Goal: Information Seeking & Learning: Check status

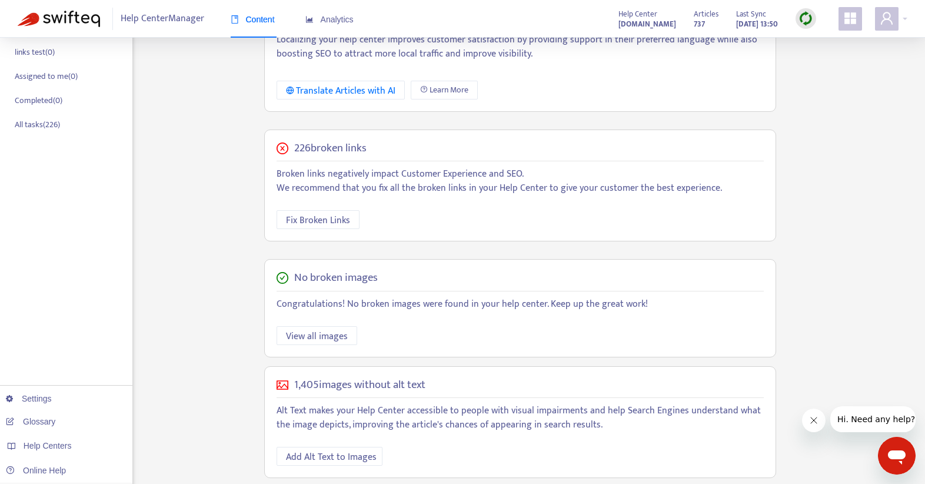
scroll to position [260, 0]
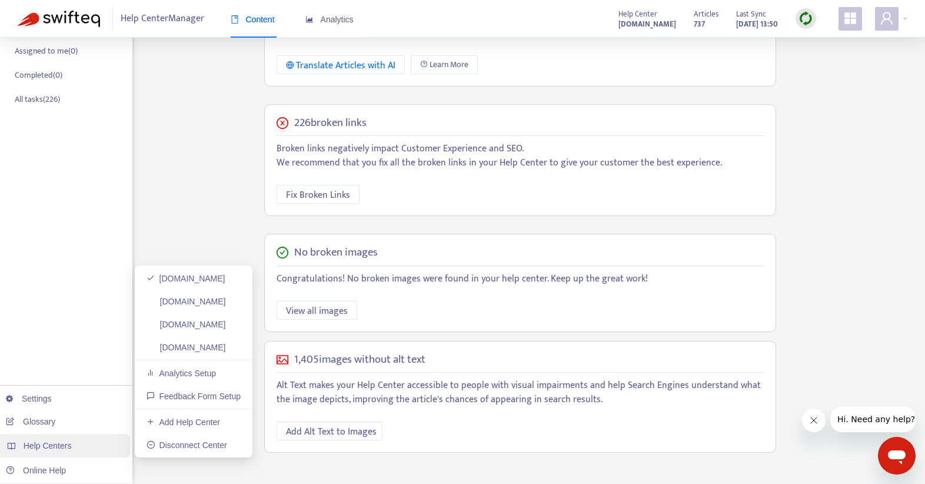
click at [47, 448] on span "Help Centers" at bounding box center [48, 445] width 48 height 9
click at [226, 299] on link "[DOMAIN_NAME]" at bounding box center [186, 301] width 79 height 9
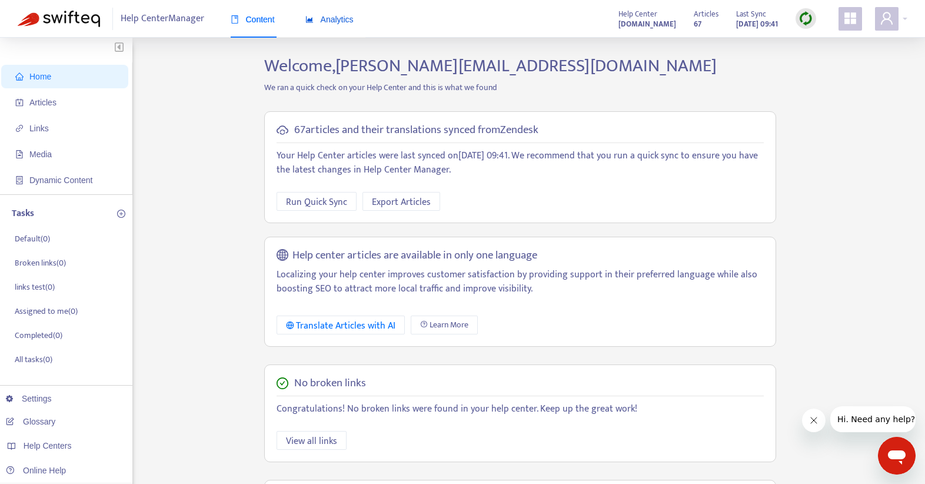
click at [342, 16] on span "Analytics" at bounding box center [329, 19] width 48 height 9
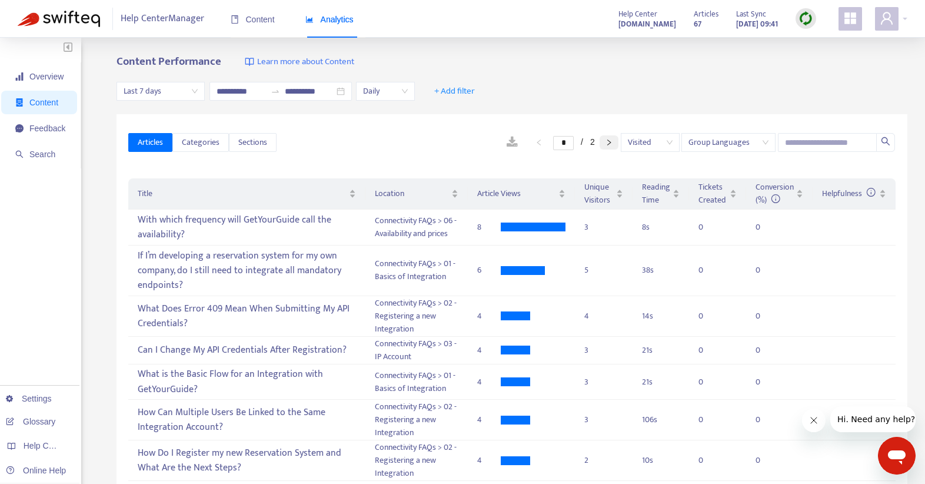
click at [609, 142] on icon "right" at bounding box center [608, 142] width 7 height 7
type input "*"
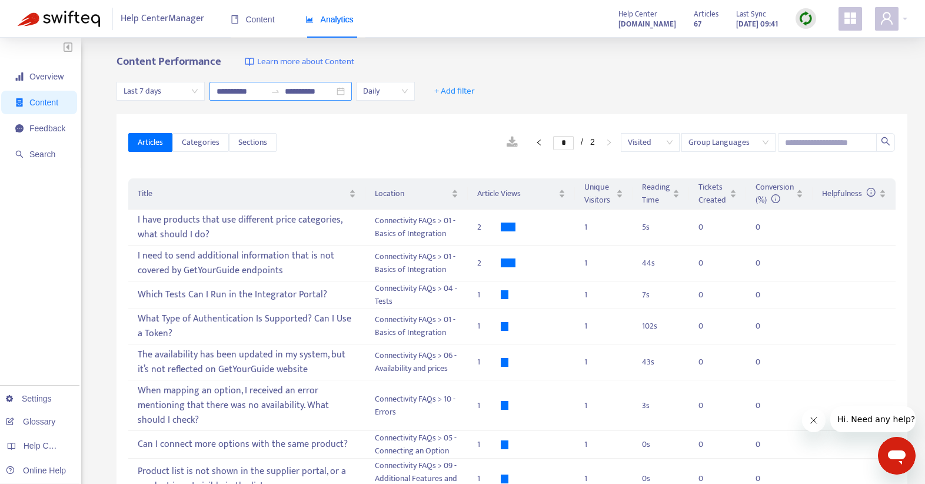
click at [283, 94] on div at bounding box center [275, 90] width 19 height 9
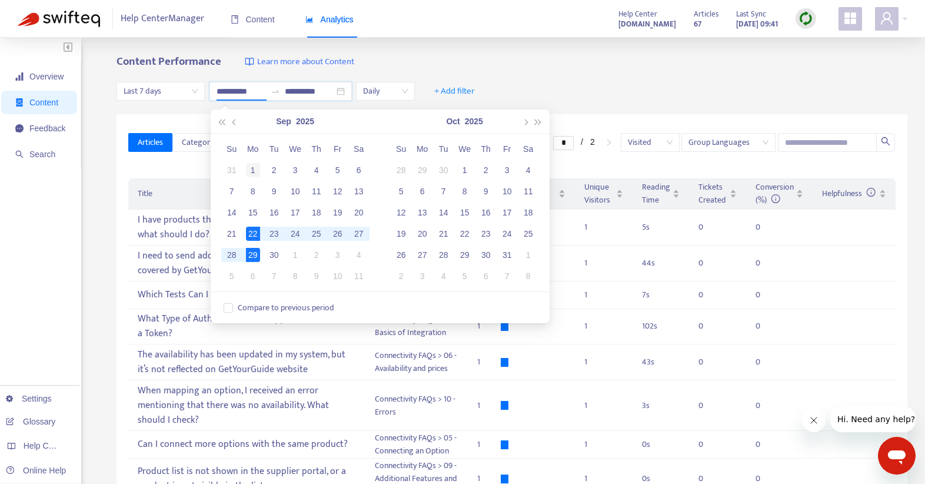
type input "**********"
click at [257, 171] on div "1" at bounding box center [253, 170] width 14 height 14
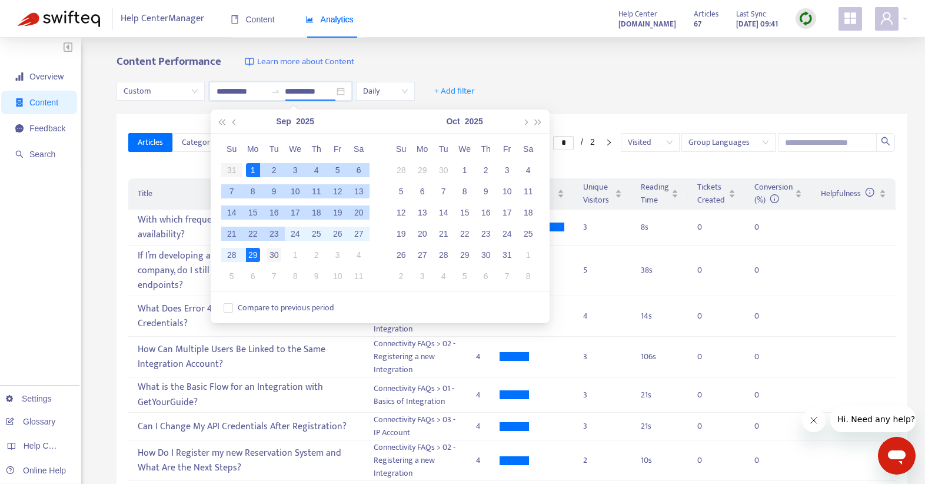
type input "**********"
click at [277, 248] on div "30" at bounding box center [274, 255] width 14 height 14
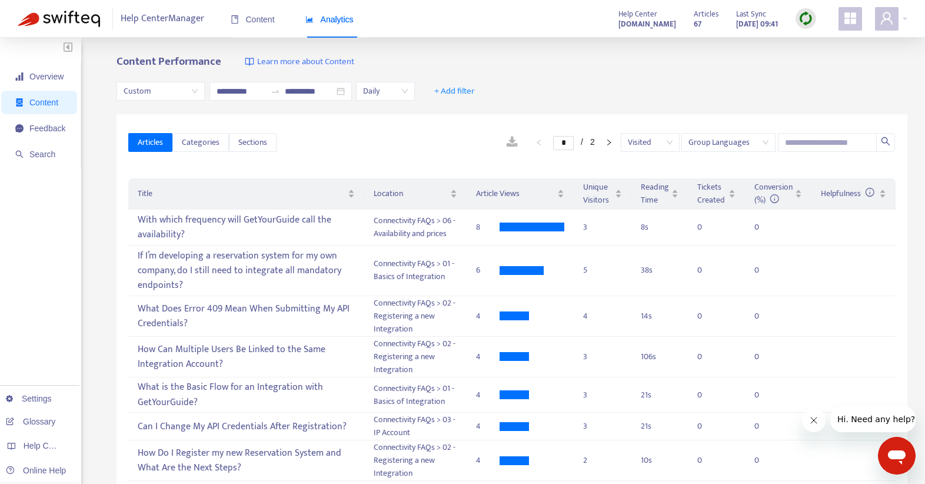
click at [440, 129] on div "Articles Categories Sections * / 2 Visited Group Languages" at bounding box center [511, 142] width 767 height 45
click at [610, 137] on button "button" at bounding box center [609, 142] width 19 height 14
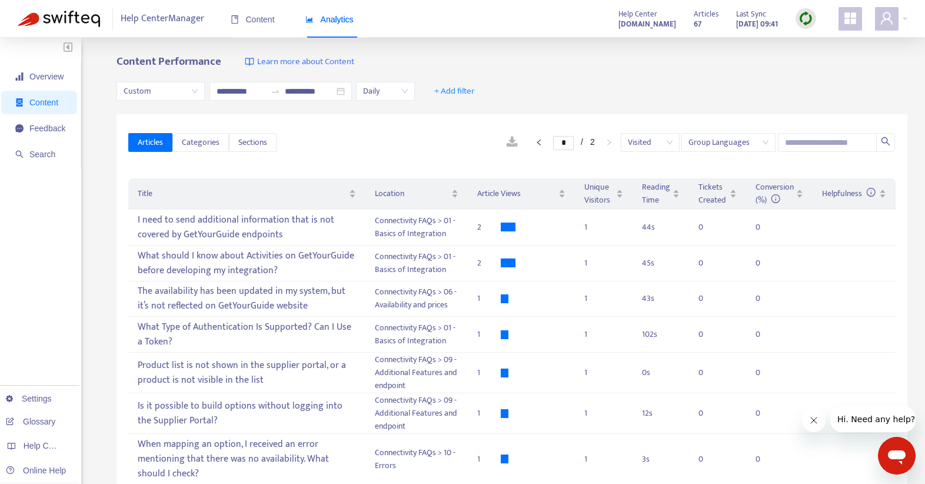
click at [814, 16] on div at bounding box center [805, 18] width 21 height 21
click at [830, 40] on link "Quick Sync" at bounding box center [830, 43] width 50 height 14
click at [530, 142] on button "button" at bounding box center [539, 142] width 19 height 14
type input "*"
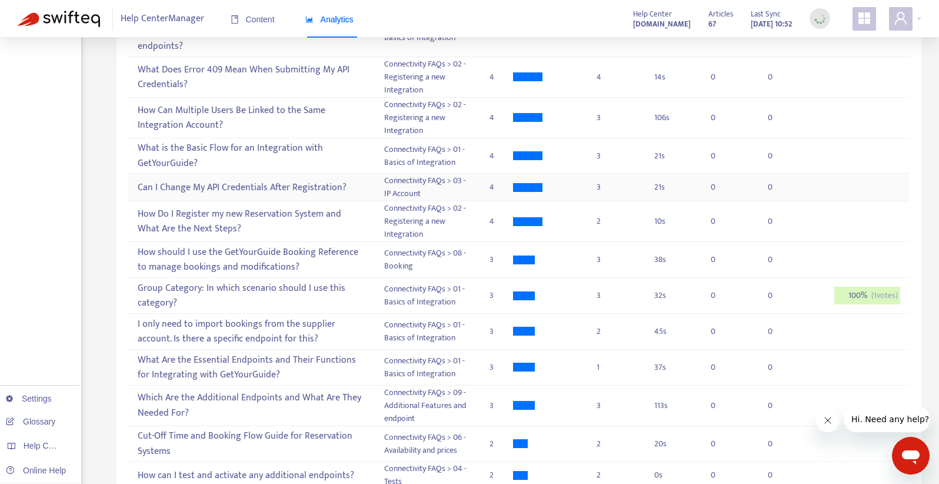
scroll to position [238, 0]
